Goal: Check status: Check status

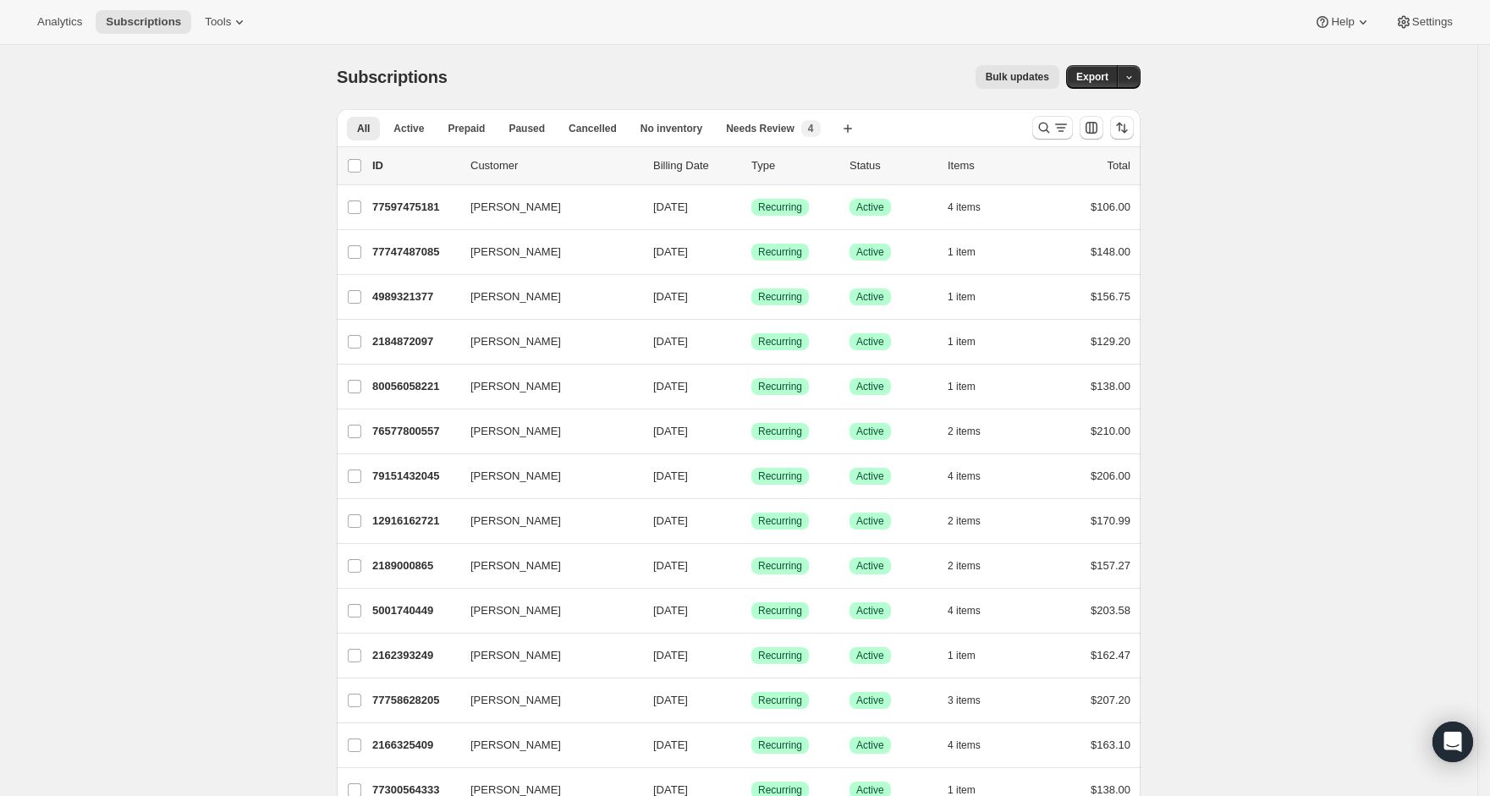
click at [62, 25] on span "Analytics" at bounding box center [59, 22] width 45 height 14
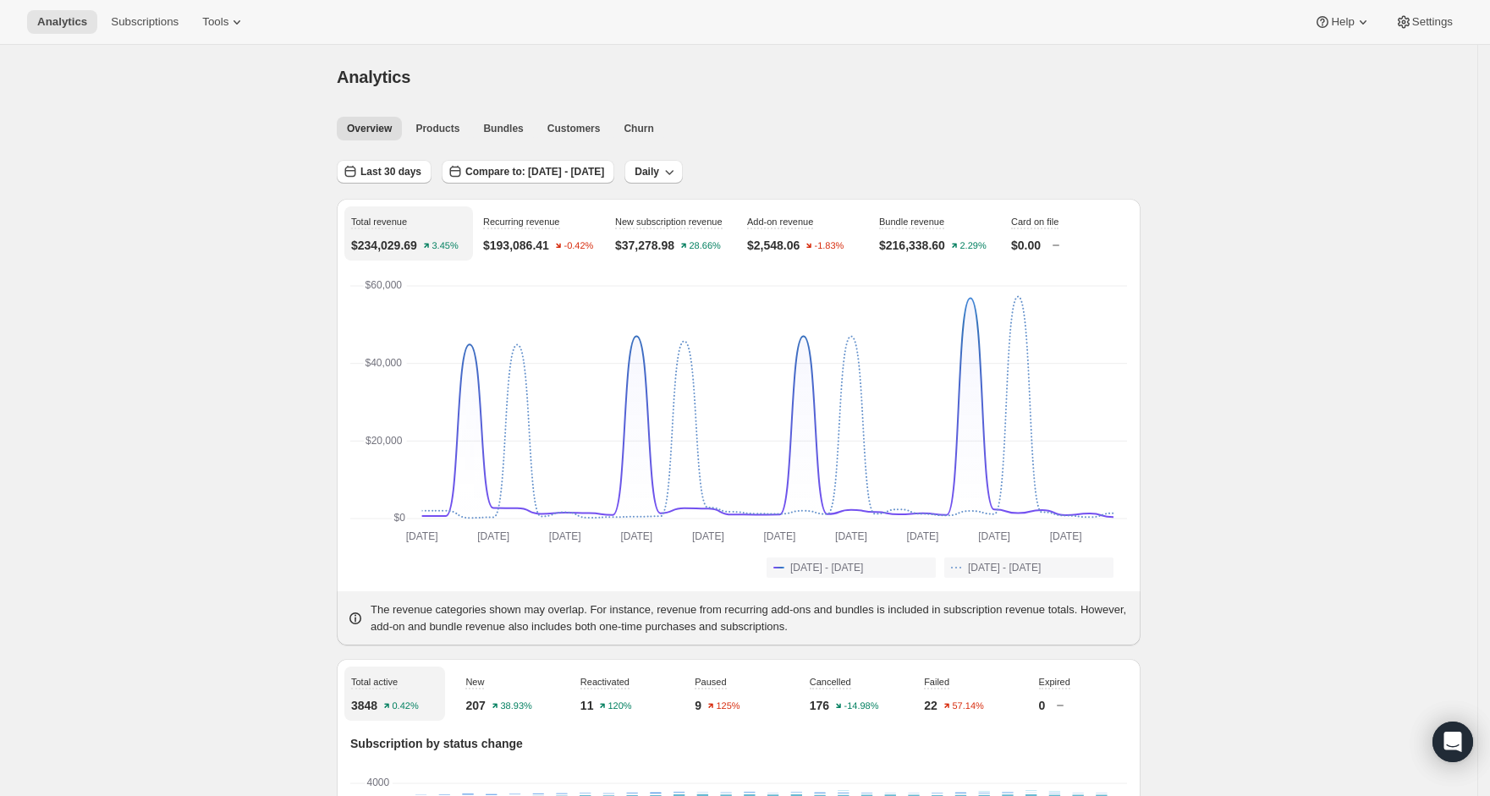
click at [374, 174] on span "Last 30 days" at bounding box center [390, 172] width 61 height 14
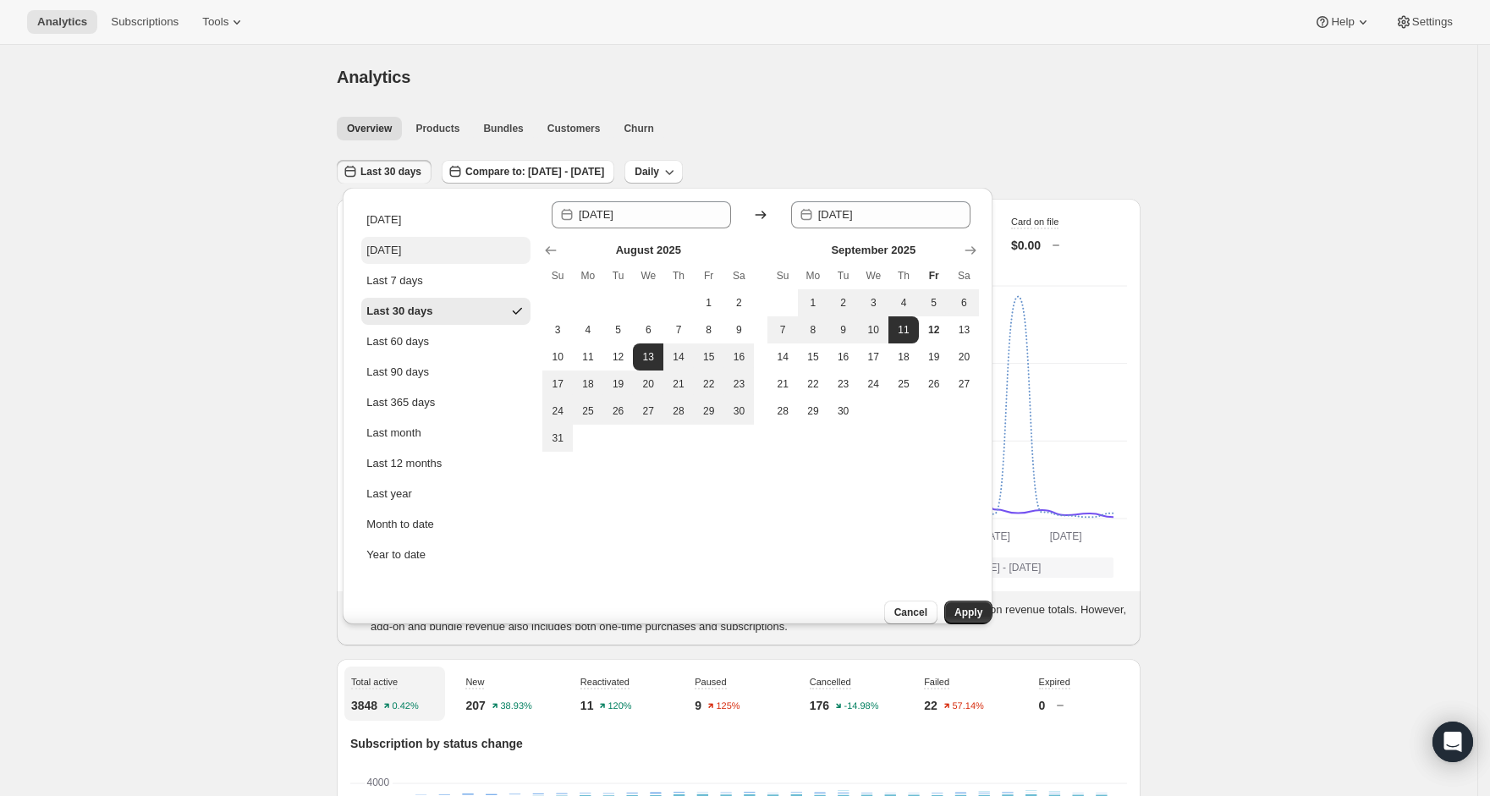
click at [393, 244] on div "[DATE]" at bounding box center [383, 250] width 35 height 17
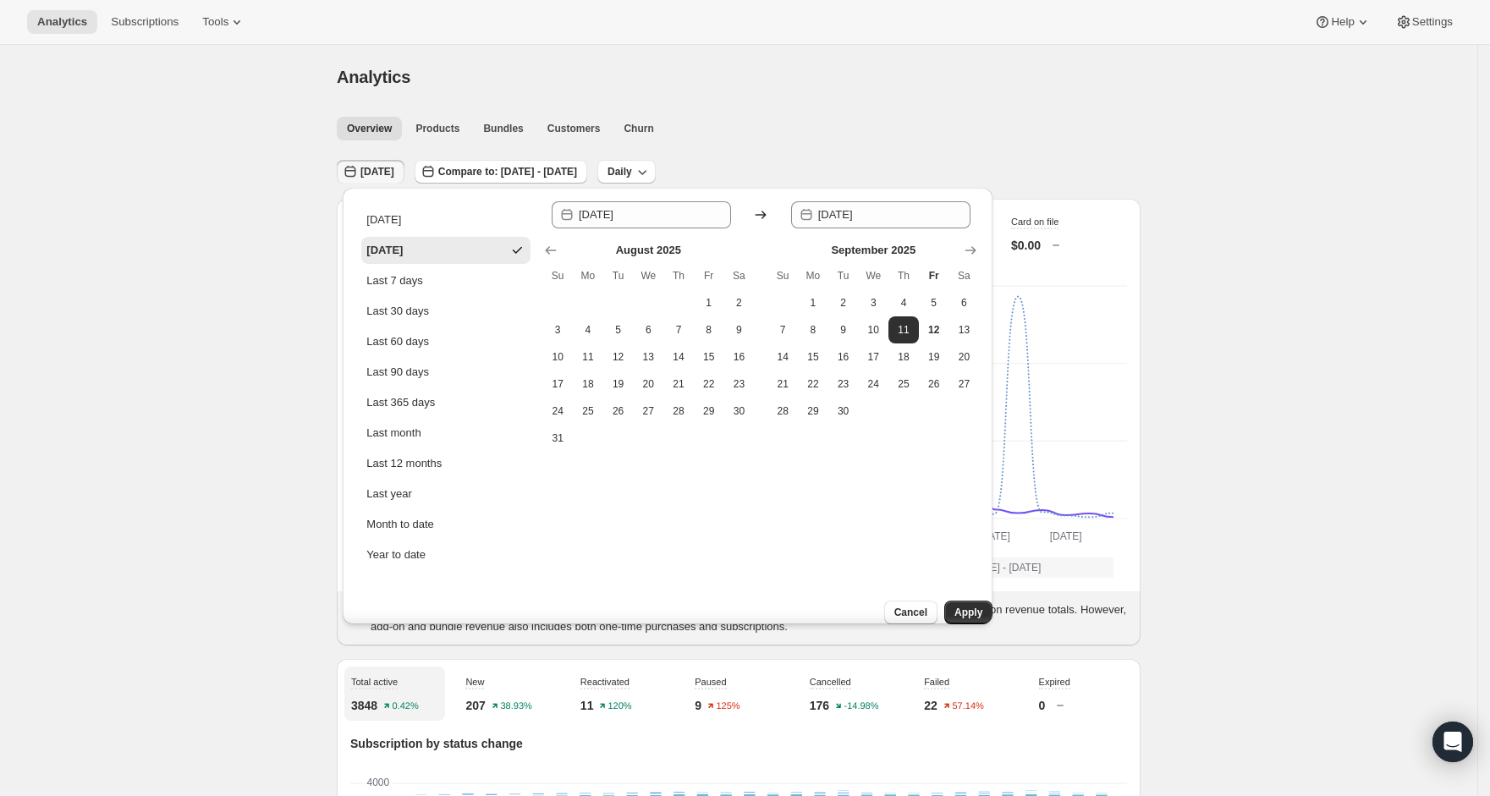
type input "[DATE]"
click at [954, 606] on span "Apply" at bounding box center [968, 613] width 28 height 14
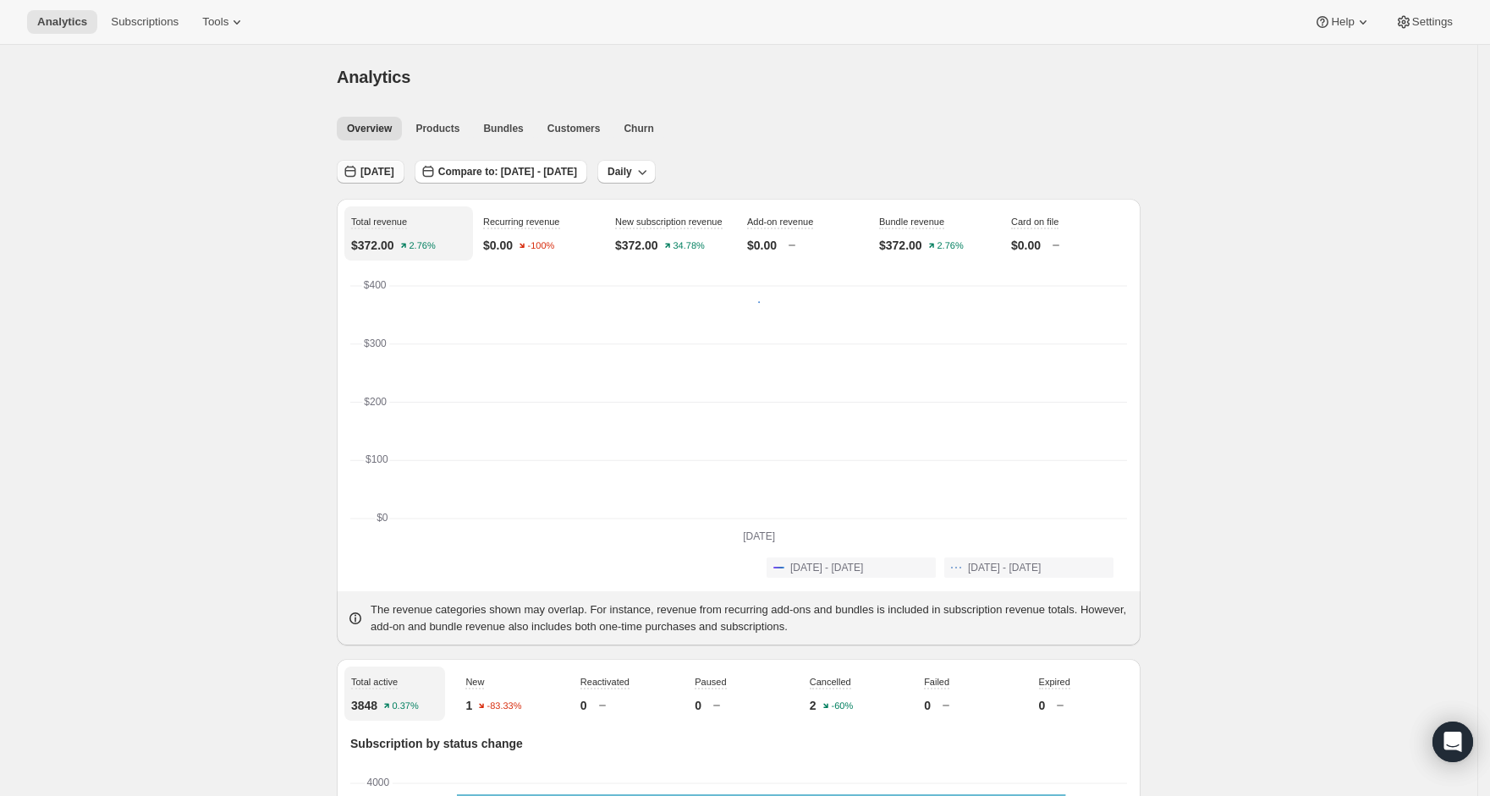
click at [370, 171] on span "[DATE]" at bounding box center [377, 172] width 34 height 14
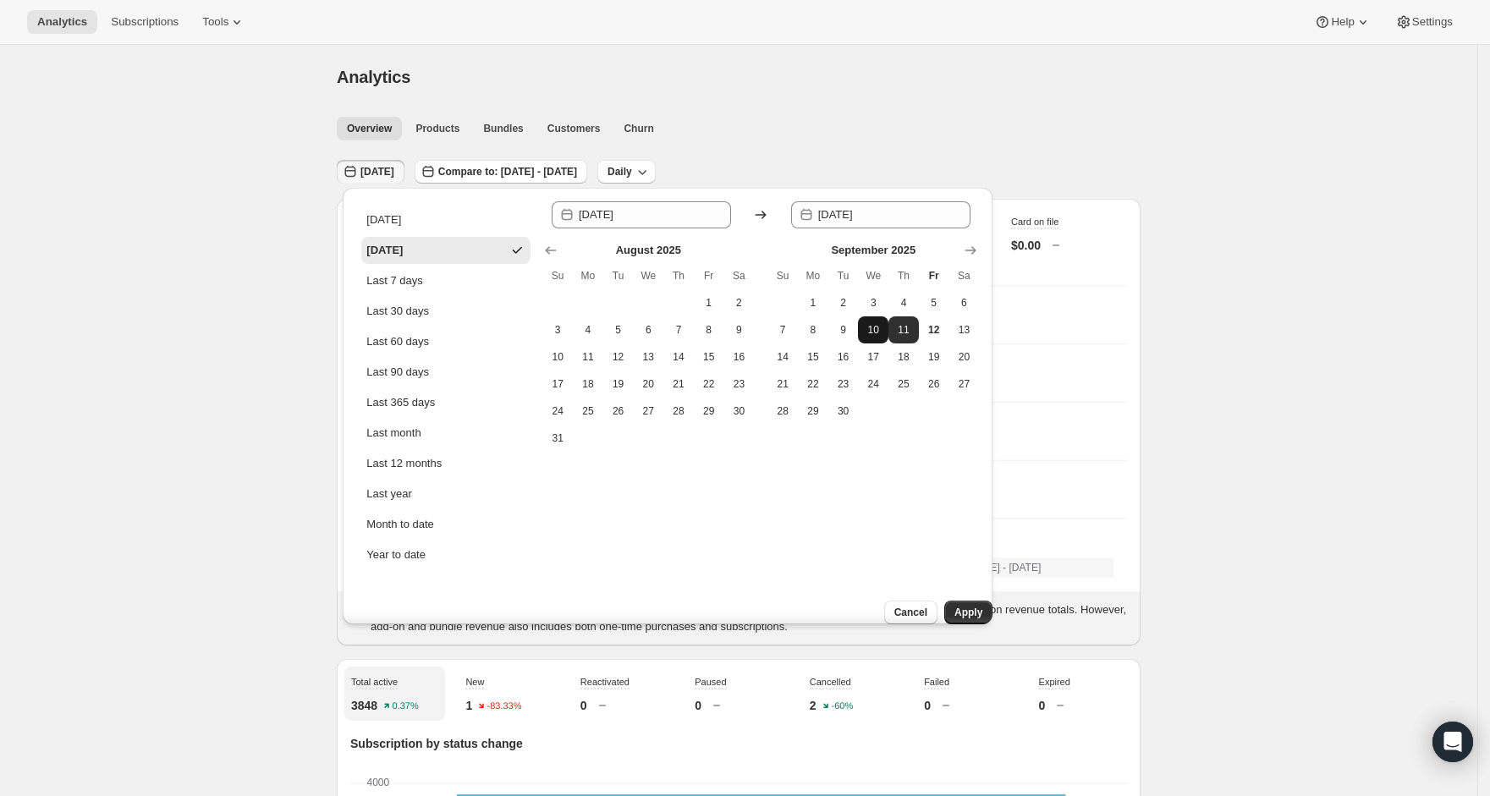
click at [877, 333] on span "10" at bounding box center [873, 330] width 17 height 14
type input "[DATE]"
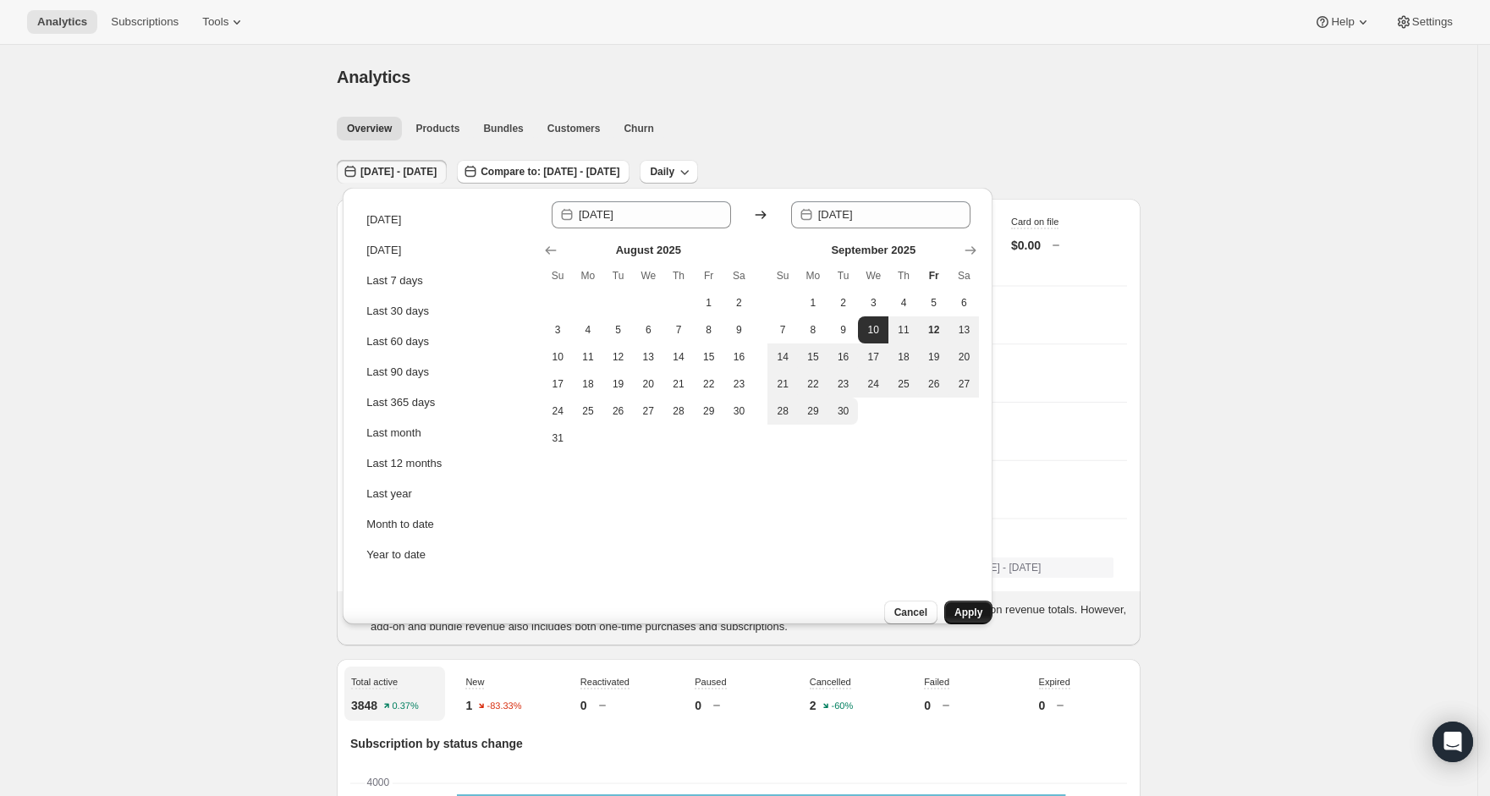
click at [954, 606] on span "Apply" at bounding box center [968, 613] width 28 height 14
